Goal: Task Accomplishment & Management: Manage account settings

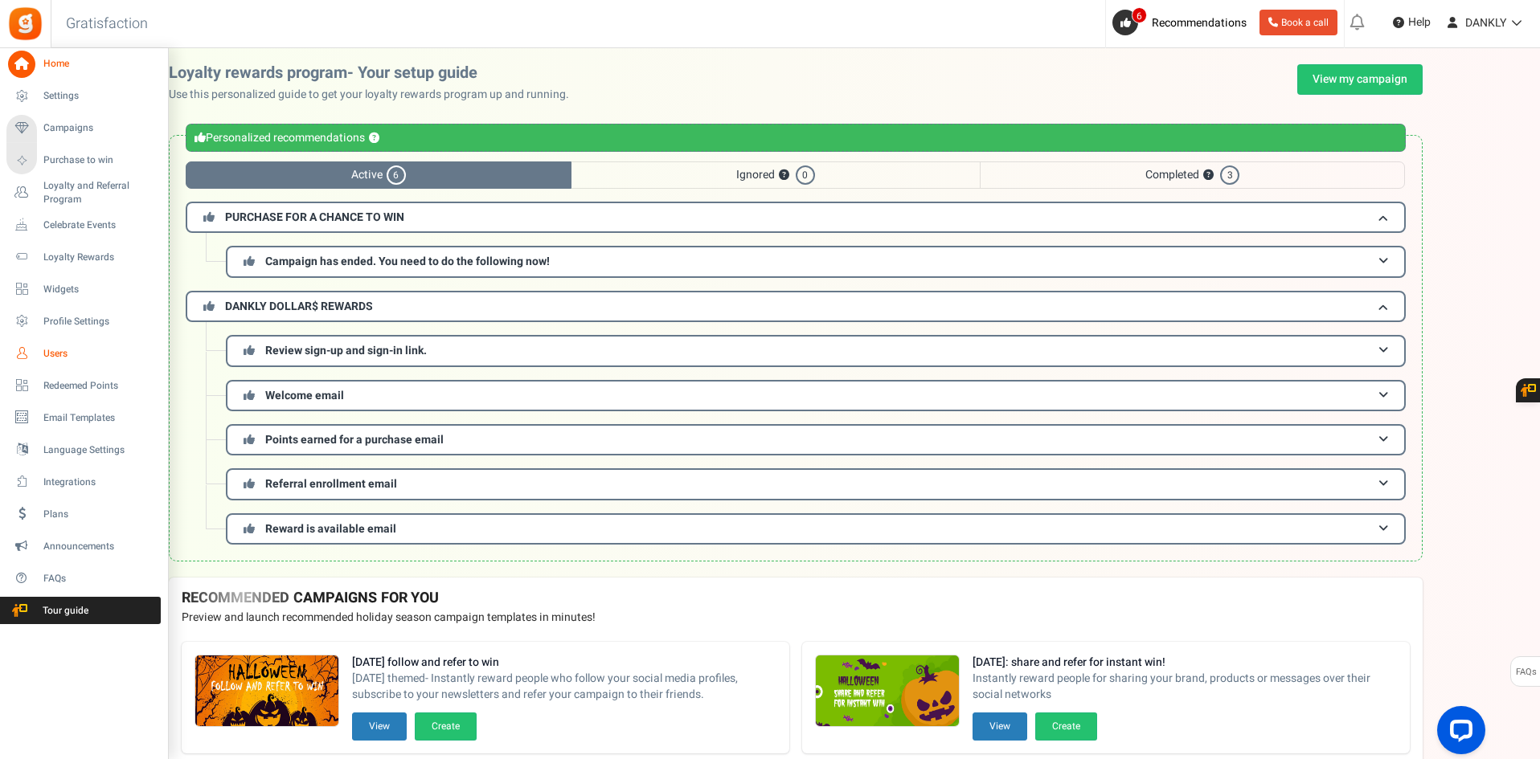
click at [72, 355] on span "Users" at bounding box center [99, 354] width 113 height 14
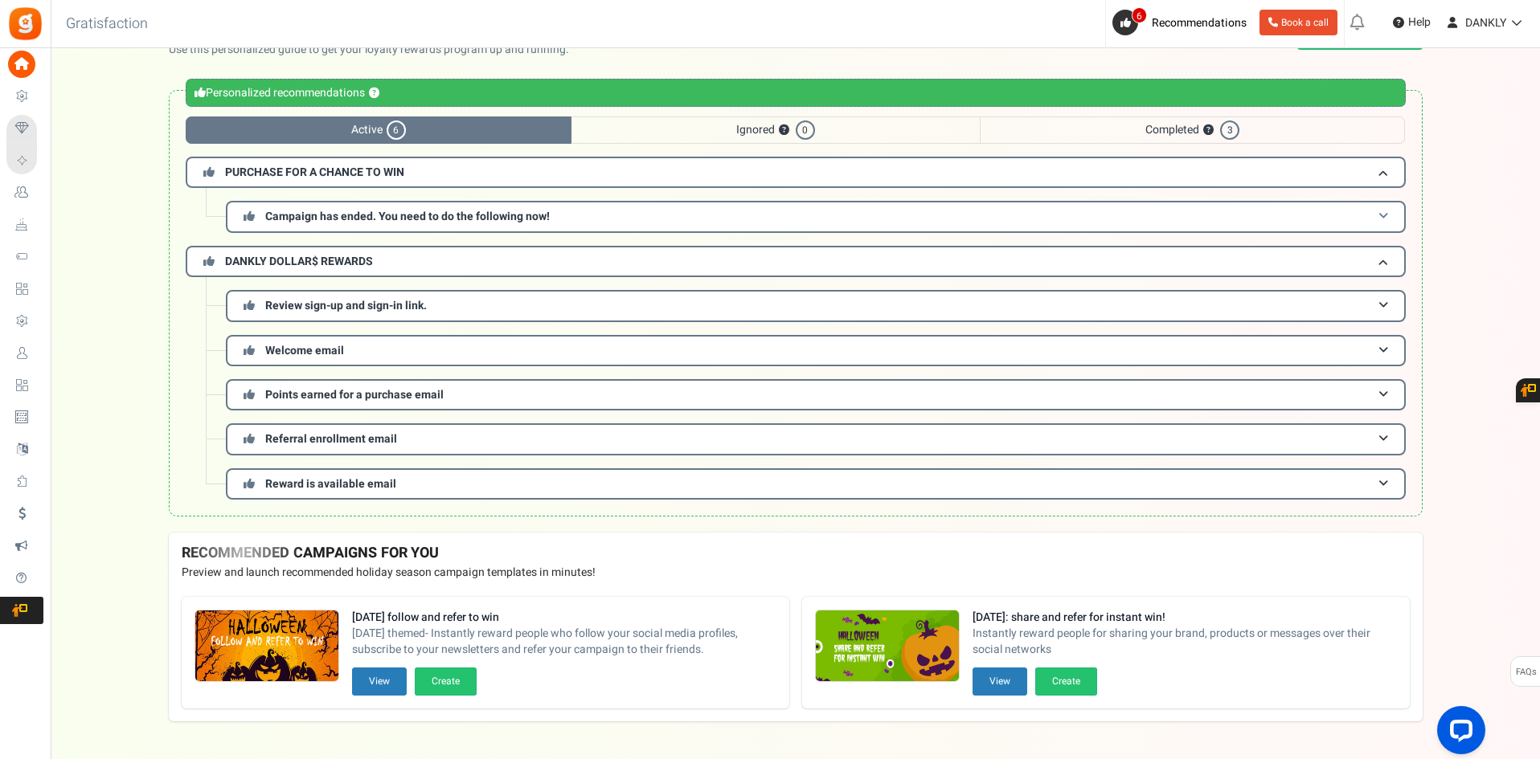
scroll to position [88, 0]
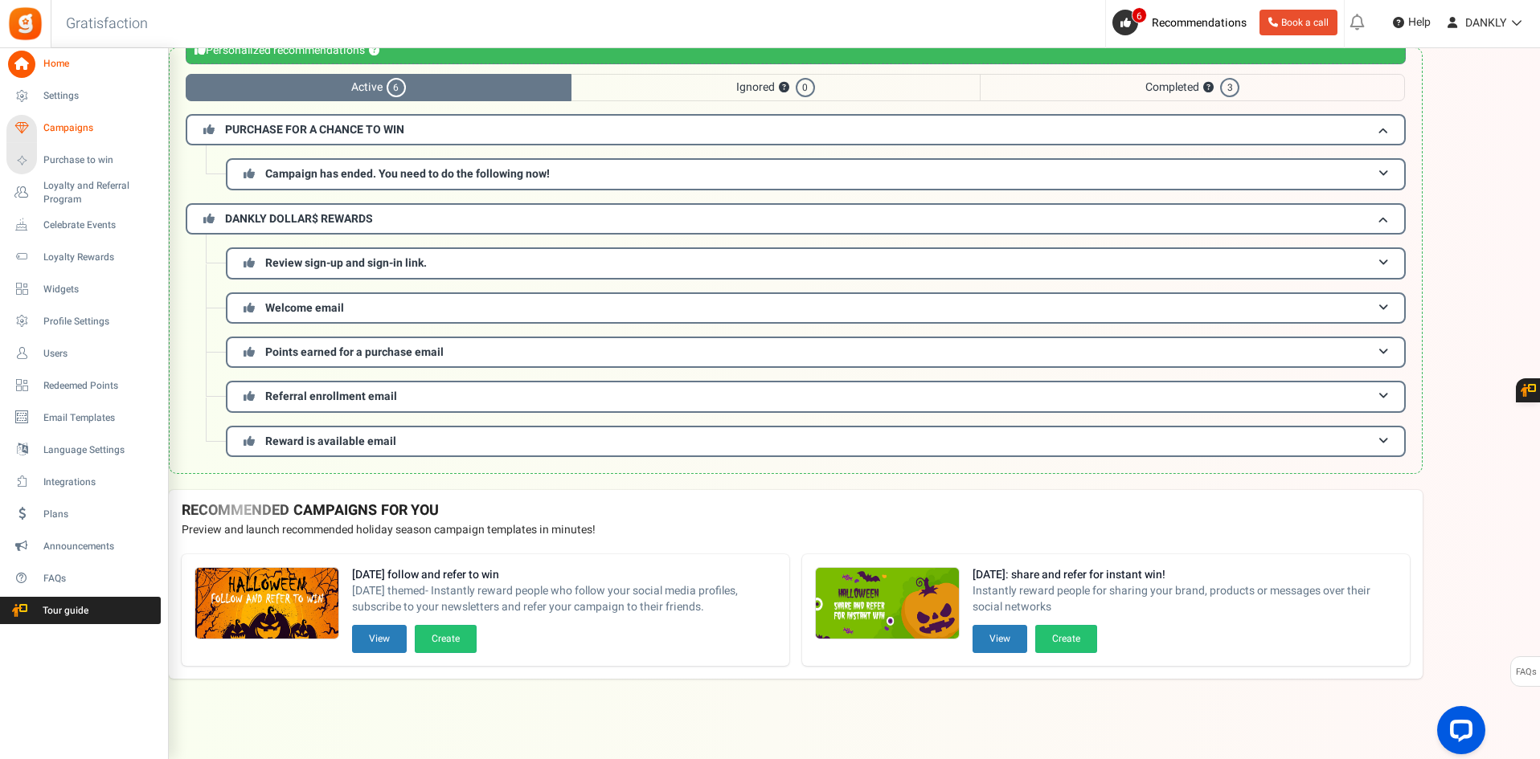
click at [66, 126] on span "Campaigns" at bounding box center [99, 128] width 113 height 14
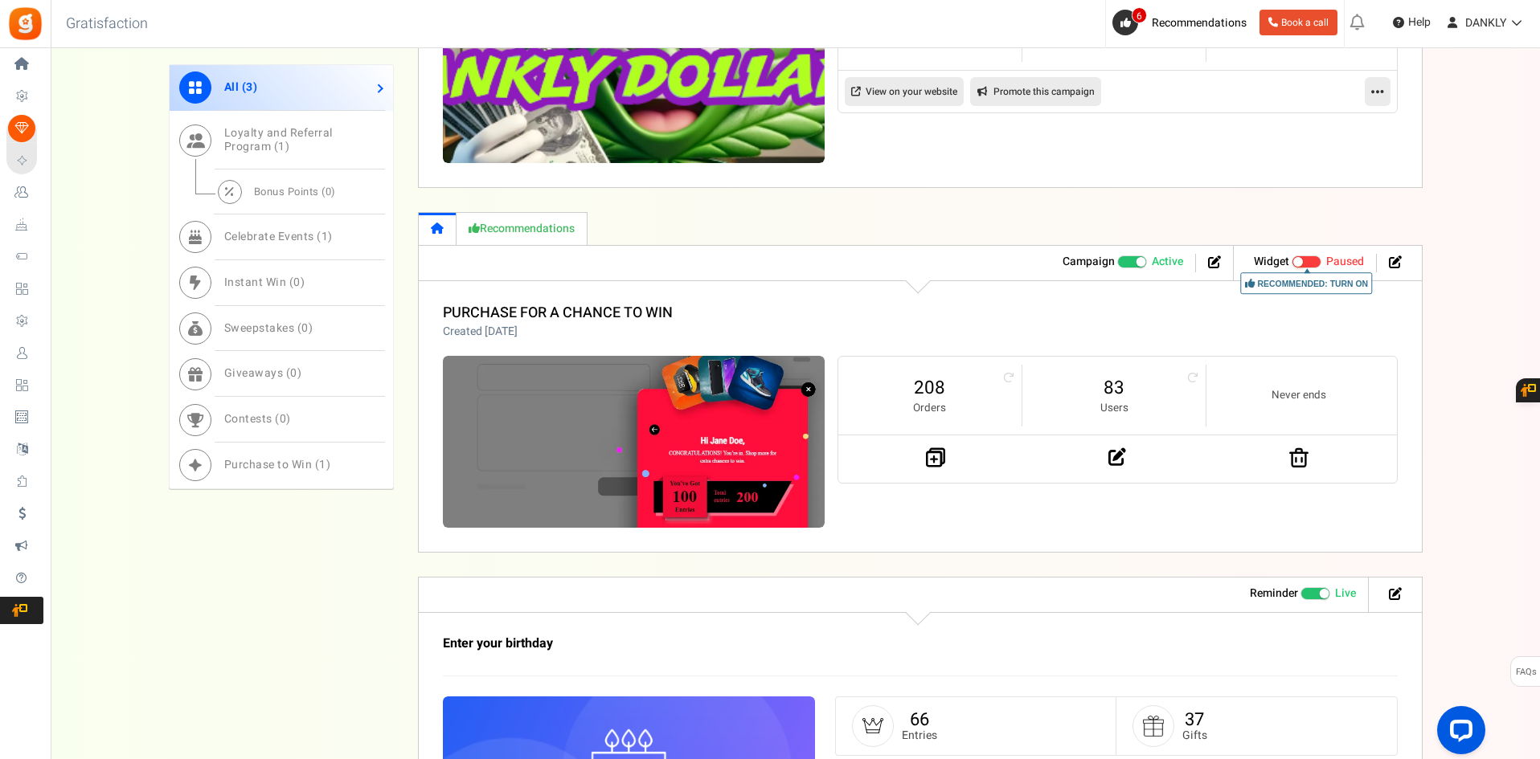
scroll to position [964, 0]
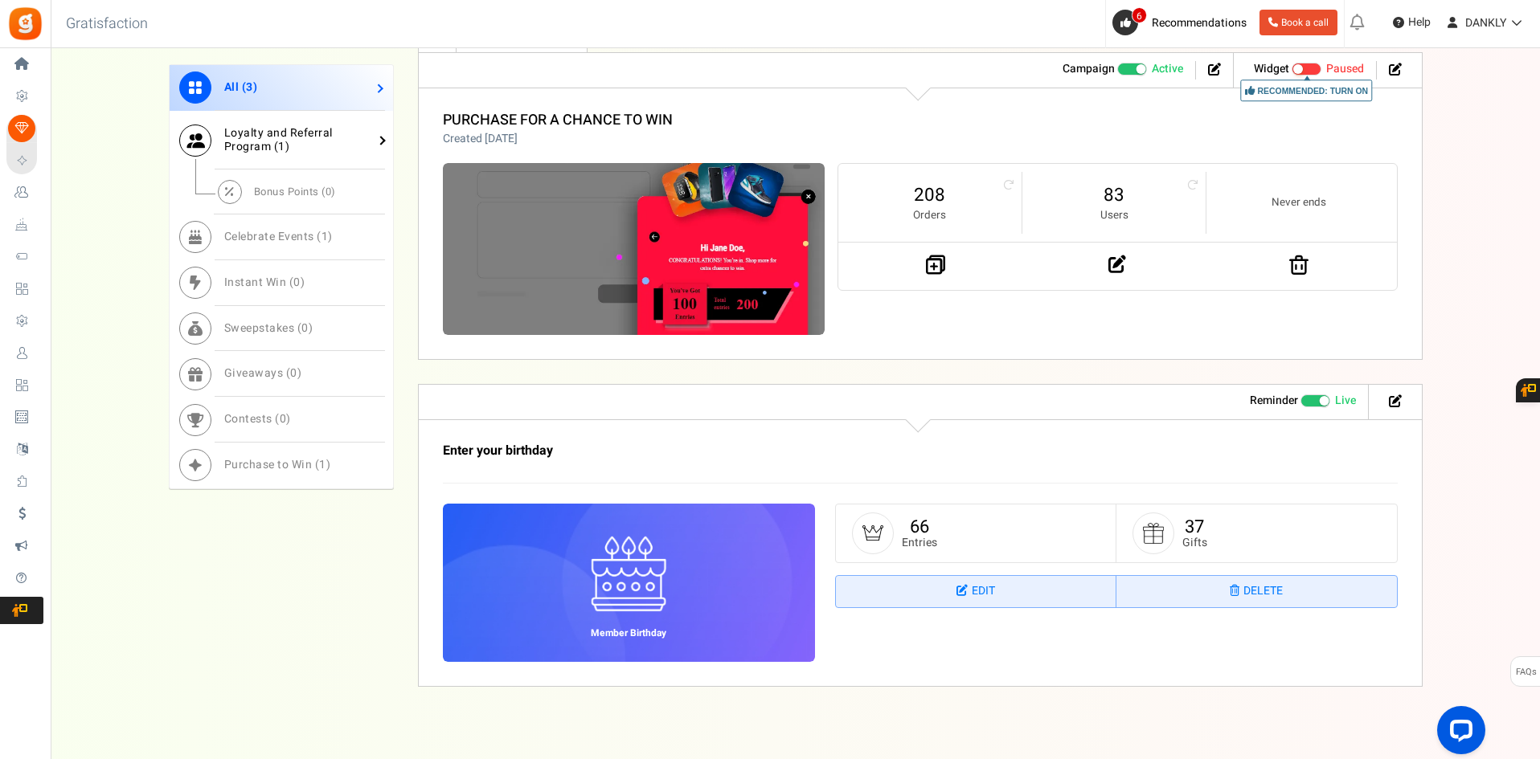
click at [282, 154] on span "1" at bounding box center [281, 146] width 7 height 17
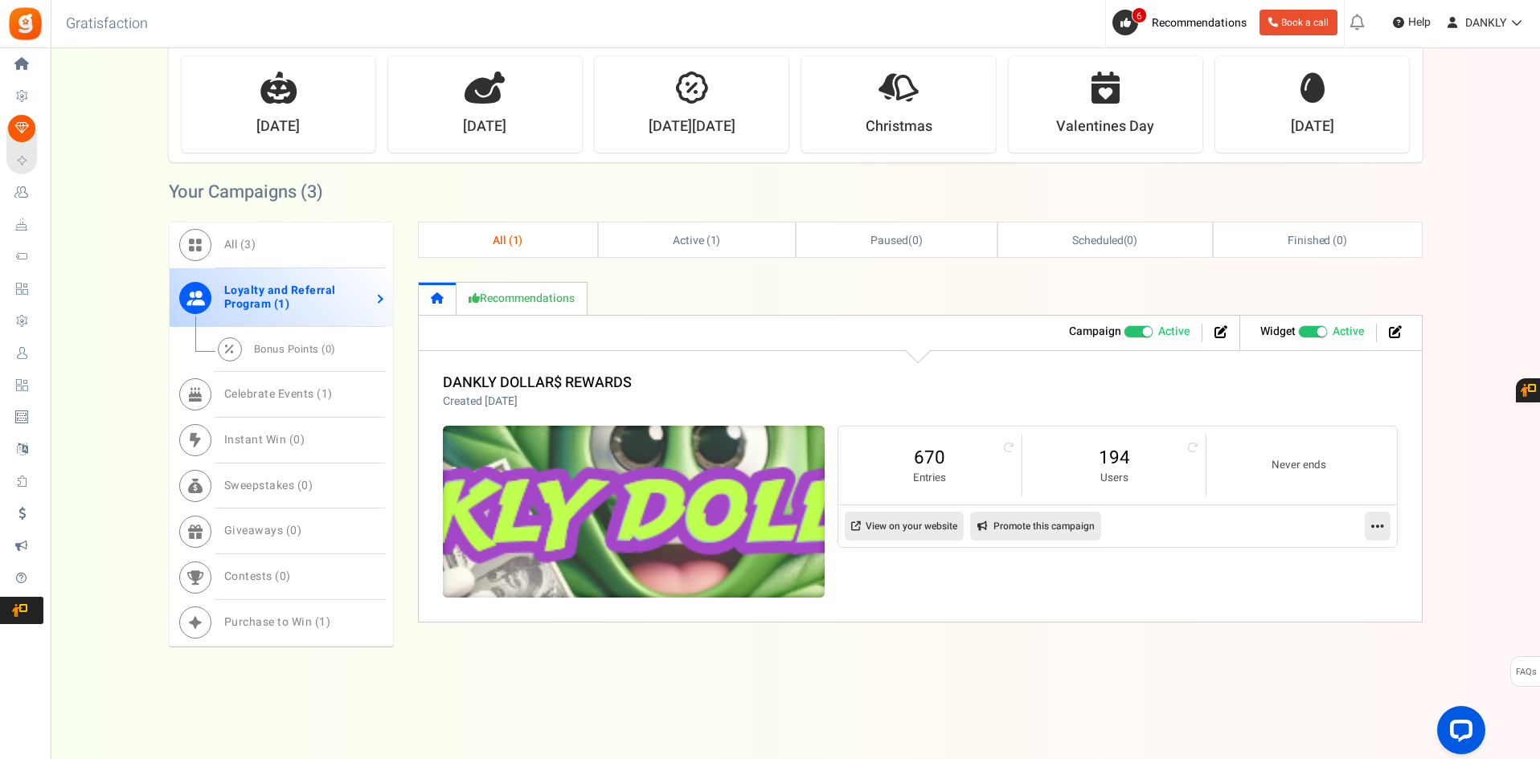
click at [641, 493] on img at bounding box center [633, 512] width 573 height 258
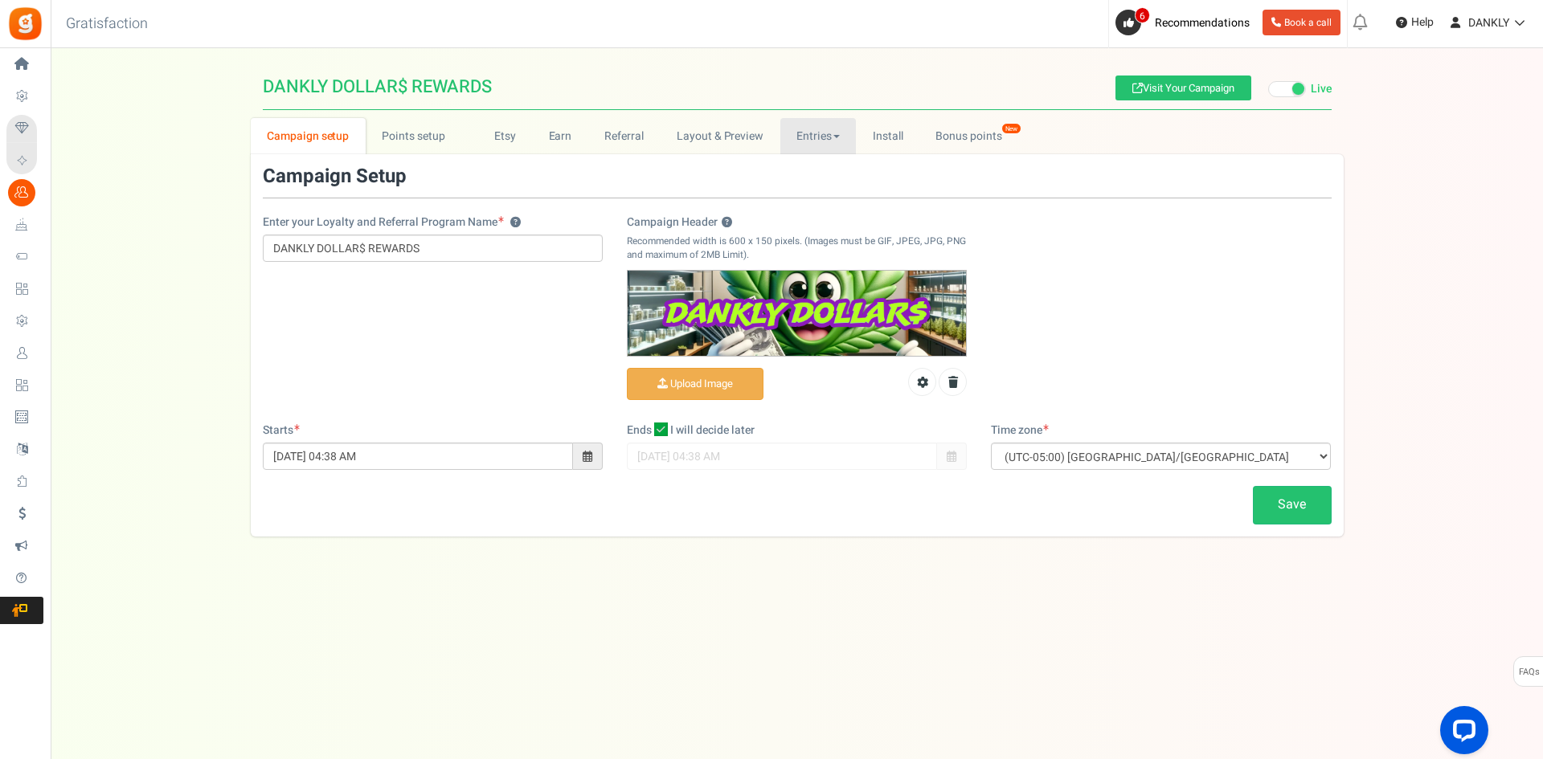
click at [848, 133] on link "Entries" at bounding box center [818, 136] width 76 height 36
click at [445, 134] on link "Points setup New" at bounding box center [422, 136] width 112 height 36
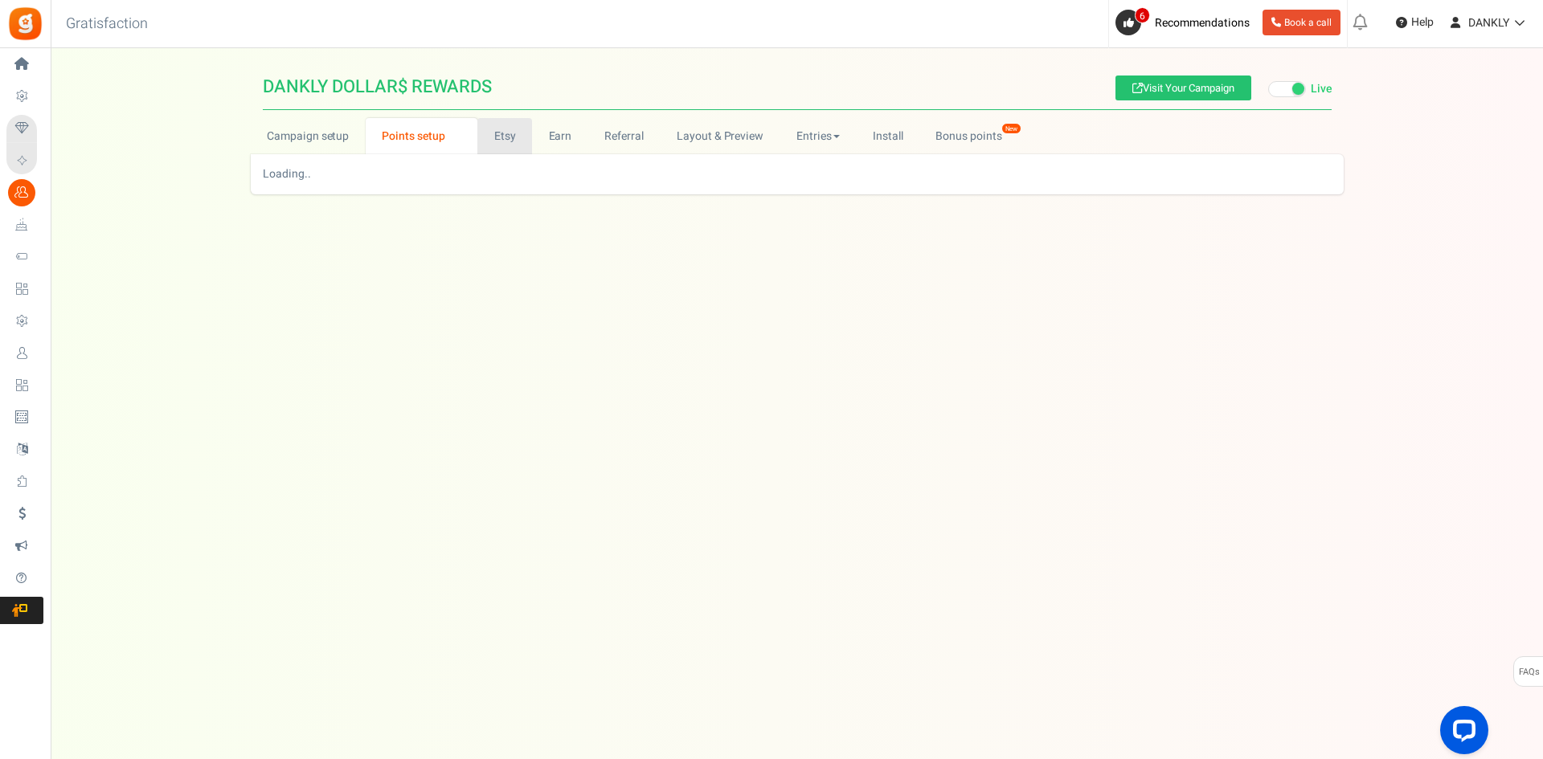
click at [512, 132] on link "Etsy" at bounding box center [504, 136] width 55 height 36
click at [574, 142] on link "Earn" at bounding box center [560, 136] width 56 height 36
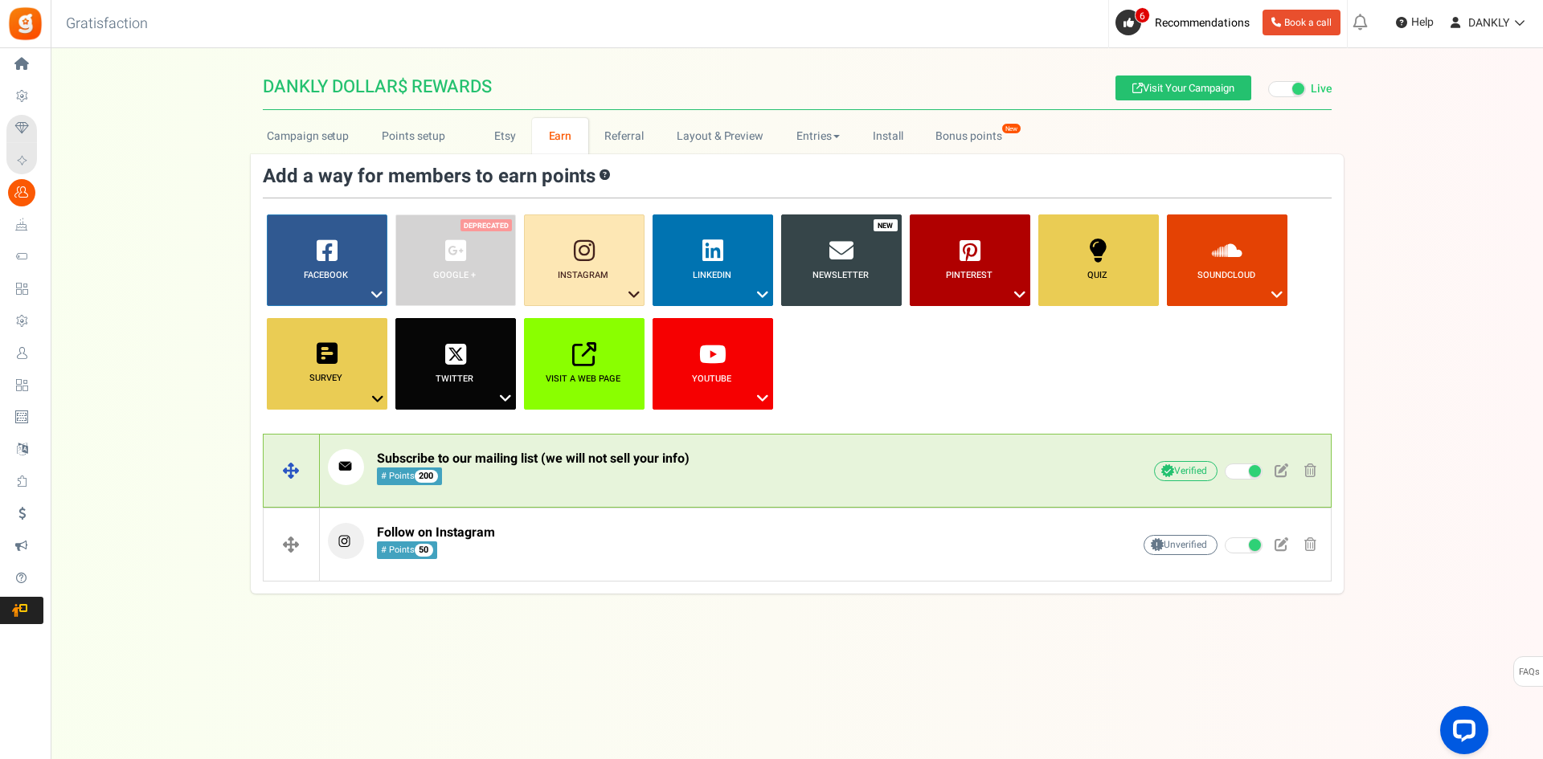
click at [745, 471] on p "Subscribe to our mailing list (we will not sell your info) # Points 200" at bounding box center [705, 467] width 754 height 36
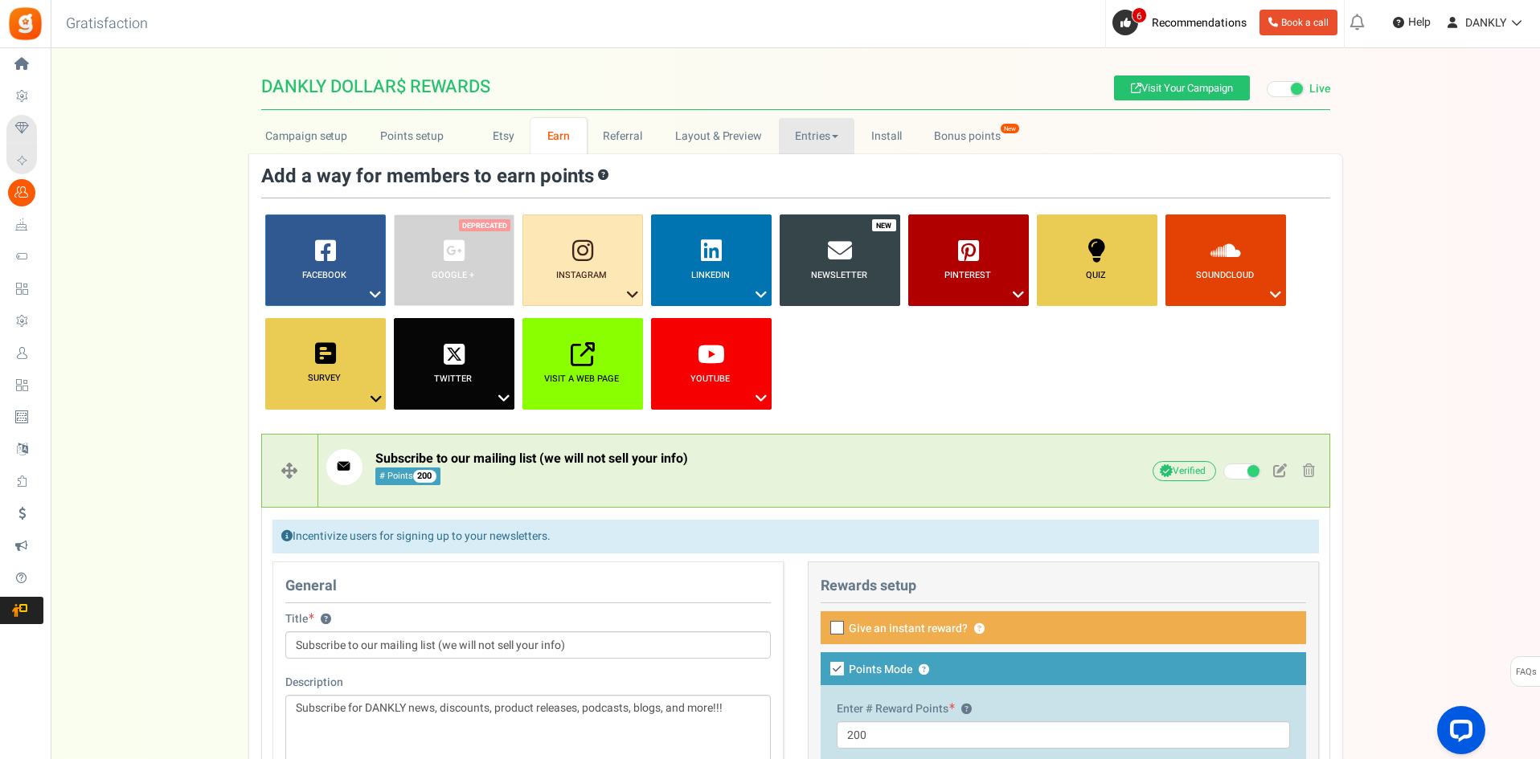
click at [837, 145] on link "Entries" at bounding box center [817, 136] width 76 height 36
click at [829, 178] on link "Entries" at bounding box center [843, 171] width 129 height 23
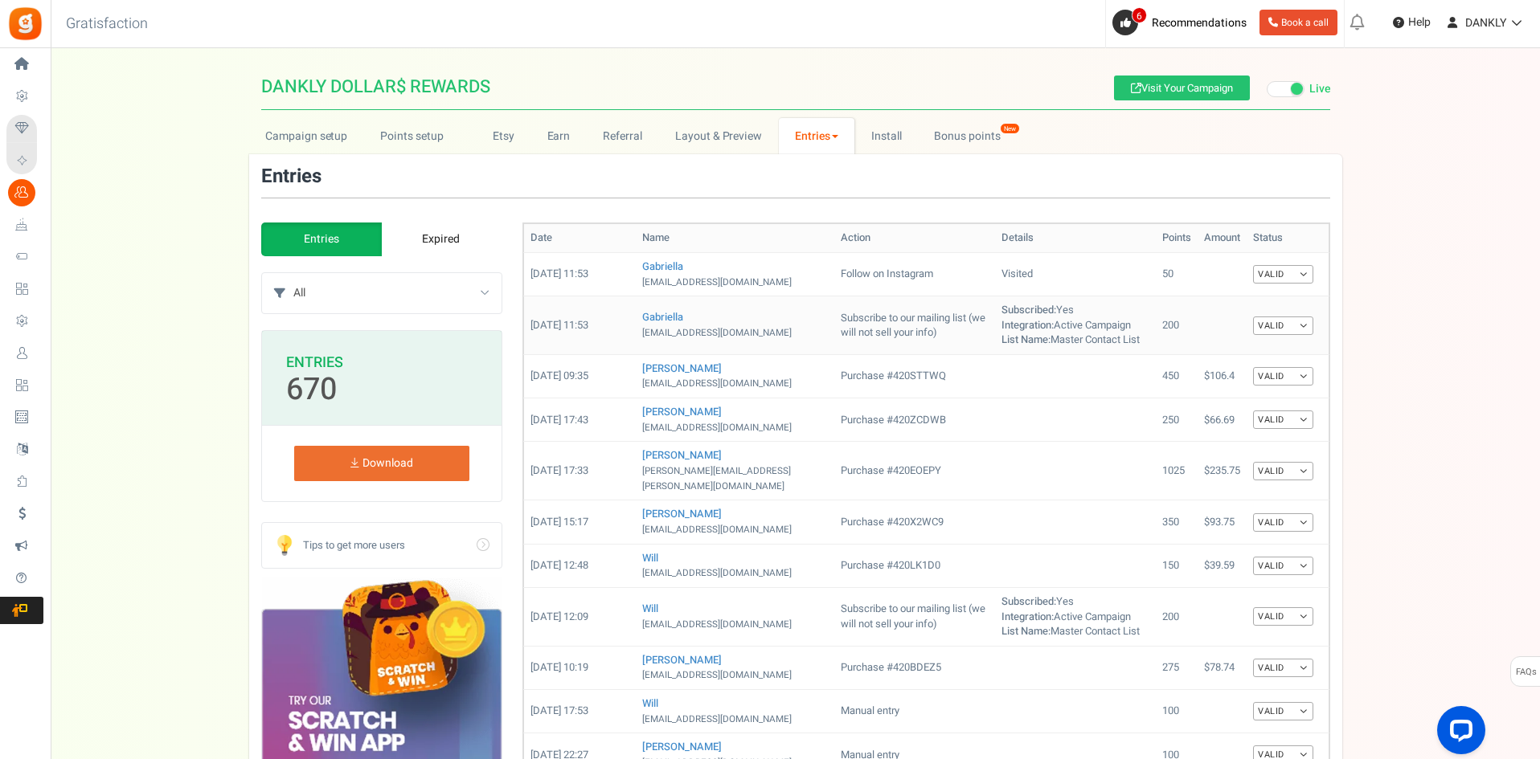
click at [878, 346] on td "Subscribe to our mailing list (we will not sell your info)" at bounding box center [914, 326] width 161 height 59
click at [890, 333] on td "Subscribe to our mailing list (we will not sell your info)" at bounding box center [914, 326] width 161 height 59
click at [1114, 475] on td at bounding box center [1075, 471] width 161 height 59
